Goal: Information Seeking & Learning: Check status

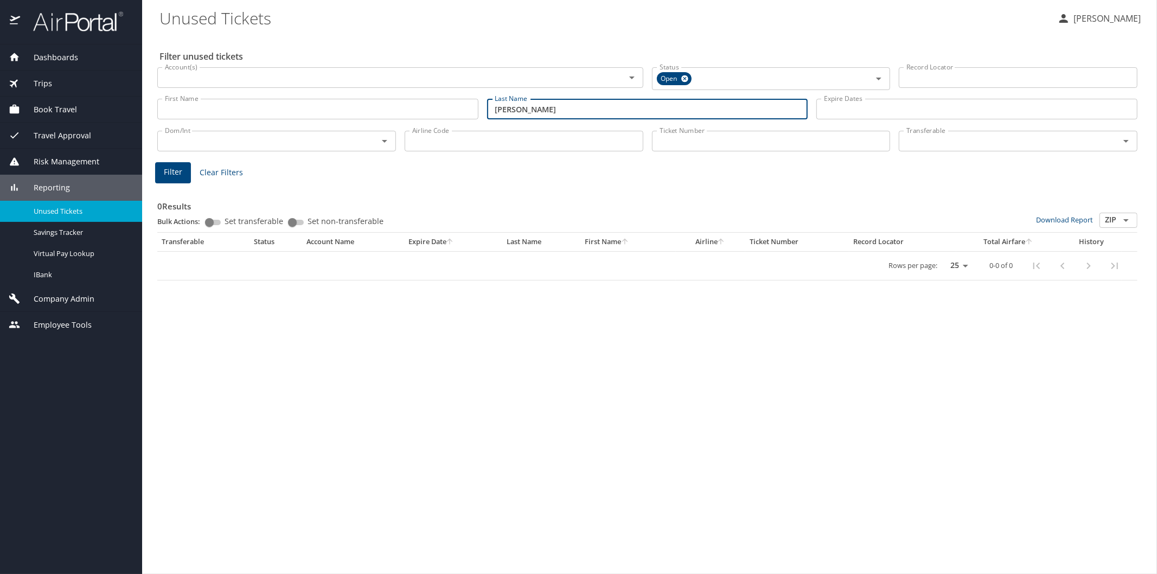
type input "[PERSON_NAME]"
click at [161, 172] on button "Filter" at bounding box center [173, 172] width 36 height 21
drag, startPoint x: 548, startPoint y: 112, endPoint x: 484, endPoint y: 109, distance: 63.5
click at [484, 109] on div "Last Name [PERSON_NAME] Last Name" at bounding box center [648, 109] width 330 height 38
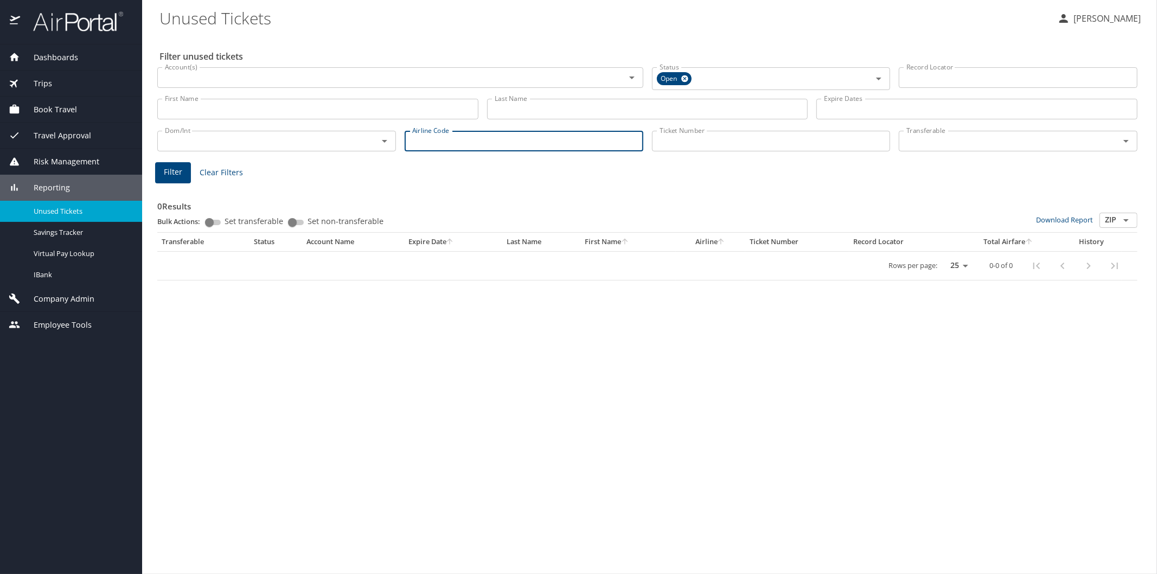
click at [431, 141] on input "Airline Code" at bounding box center [523, 141] width 239 height 21
type input "aa"
click at [177, 179] on button "Filter" at bounding box center [173, 172] width 36 height 21
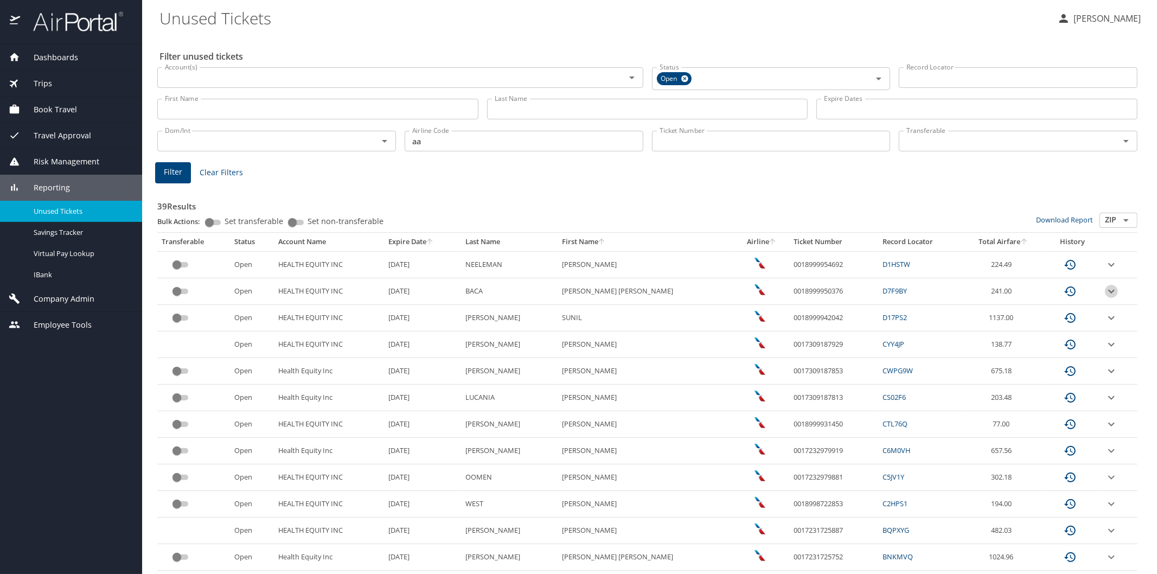
click at [1104, 289] on icon "expand row" at bounding box center [1110, 291] width 13 height 13
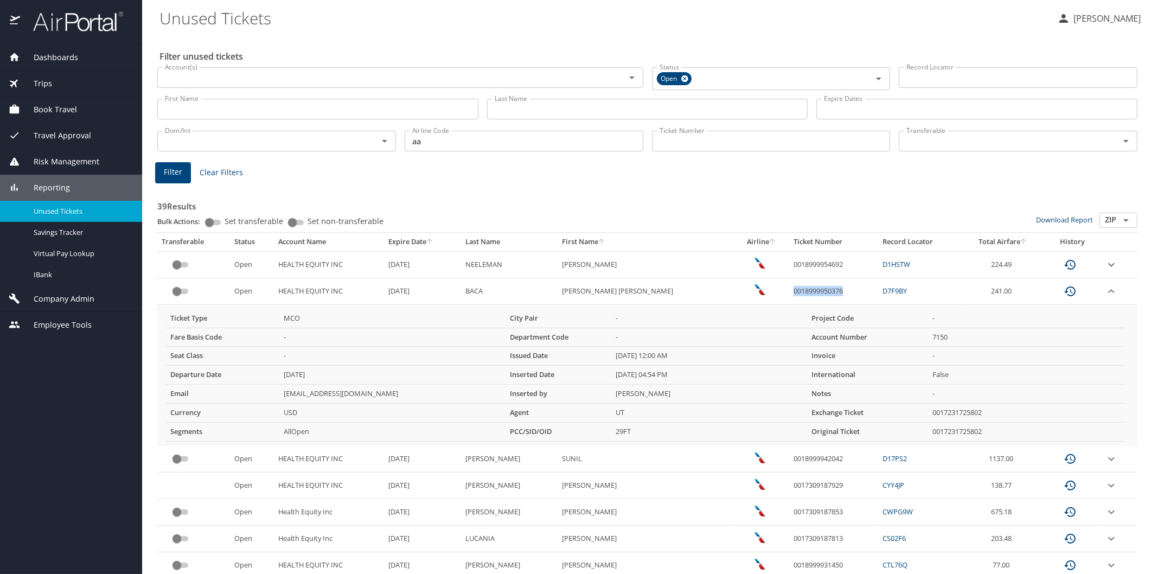
drag, startPoint x: 766, startPoint y: 287, endPoint x: 823, endPoint y: 288, distance: 56.9
click at [823, 288] on td "0018999950376" at bounding box center [833, 291] width 89 height 27
copy td "0018999950376"
click at [676, 538] on MICHAEL "[PERSON_NAME]" at bounding box center [645, 538] width 177 height 27
drag, startPoint x: 429, startPoint y: 138, endPoint x: 388, endPoint y: 143, distance: 41.5
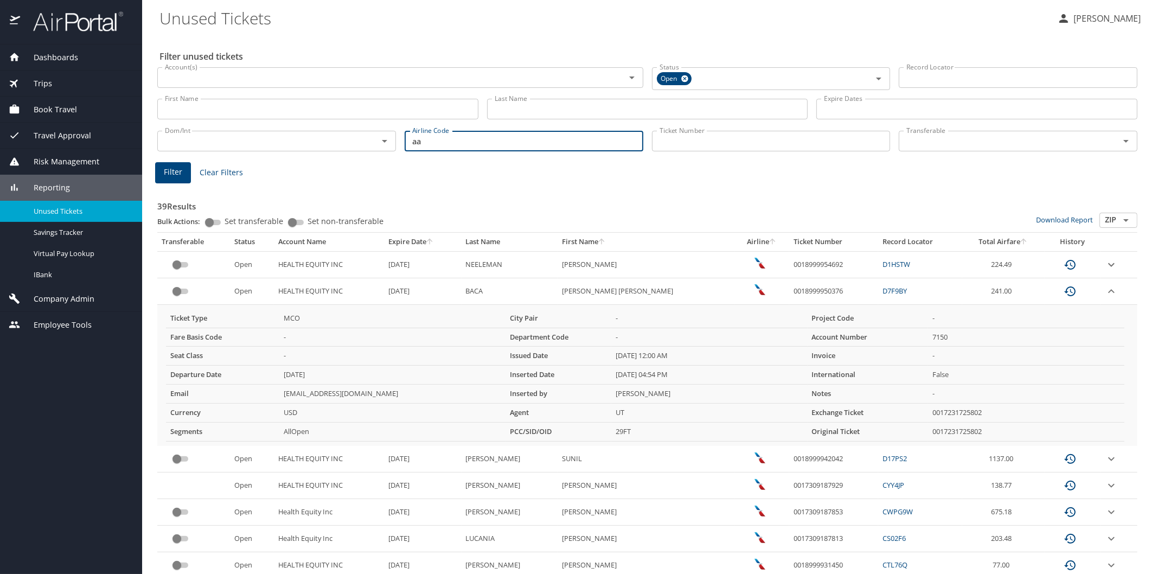
click at [388, 143] on div "Dom/Int Dom/Int Airline Code aa Airline Code Ticket Number Ticket Number Transf…" at bounding box center [647, 140] width 988 height 36
click at [536, 111] on input "Last Name" at bounding box center [647, 109] width 321 height 21
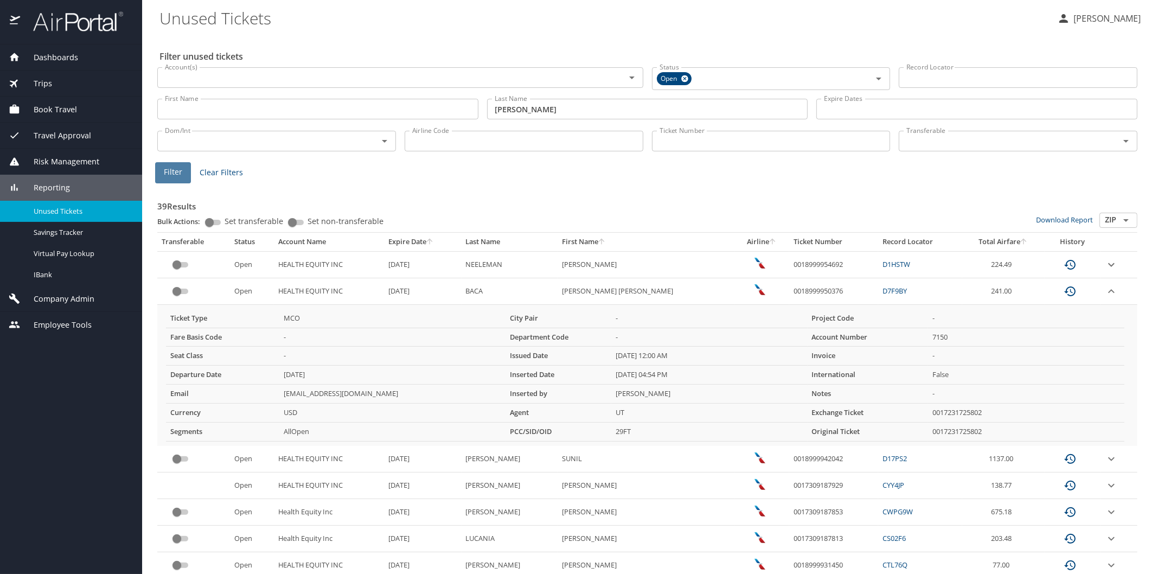
click at [168, 172] on span "Filter" at bounding box center [173, 172] width 18 height 14
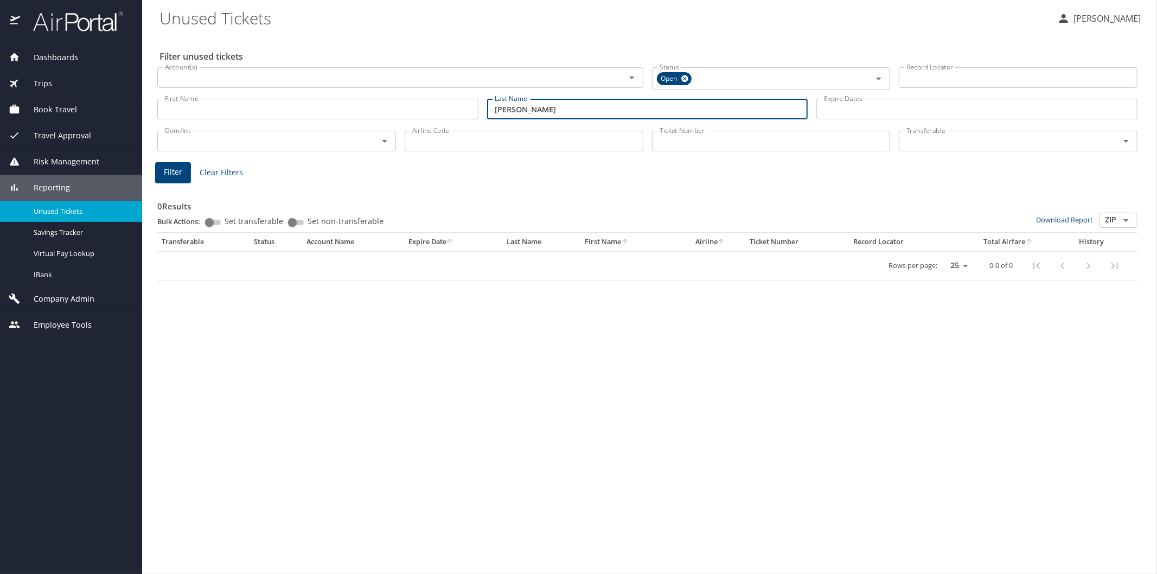
drag, startPoint x: 544, startPoint y: 114, endPoint x: 472, endPoint y: 104, distance: 72.8
click at [472, 104] on div "First Name First Name Last Name [PERSON_NAME] Last Name Expire Dates Expire Dat…" at bounding box center [647, 109] width 988 height 38
type input "good"
click at [181, 171] on span "Filter" at bounding box center [173, 172] width 18 height 14
drag, startPoint x: 516, startPoint y: 111, endPoint x: 490, endPoint y: 104, distance: 26.4
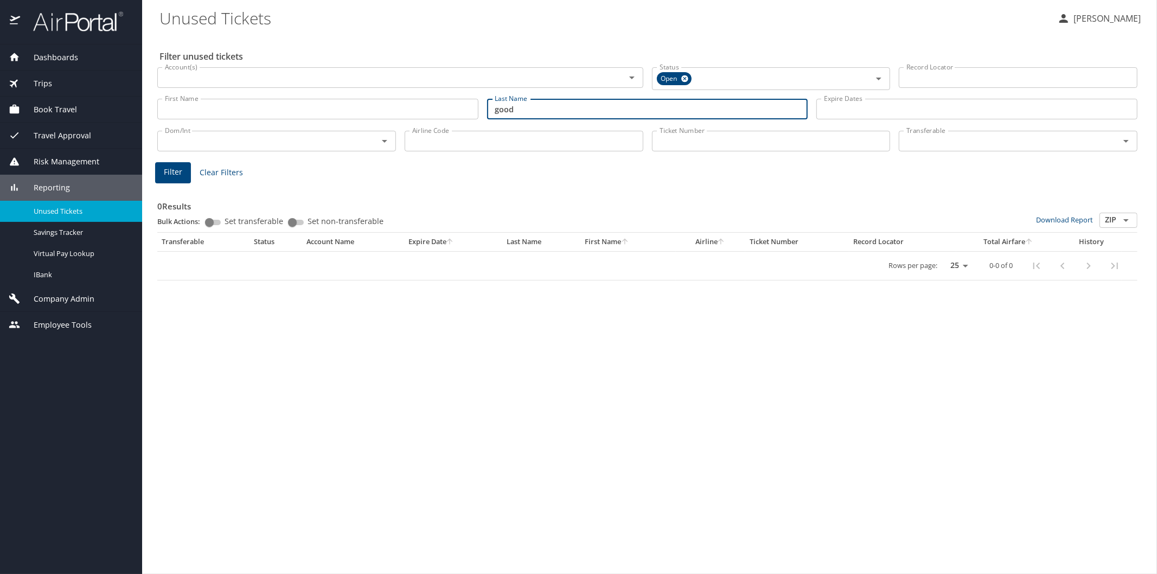
click at [490, 104] on input "good" at bounding box center [647, 109] width 321 height 21
click at [170, 175] on span "Filter" at bounding box center [173, 172] width 18 height 14
